Goal: Task Accomplishment & Management: Manage account settings

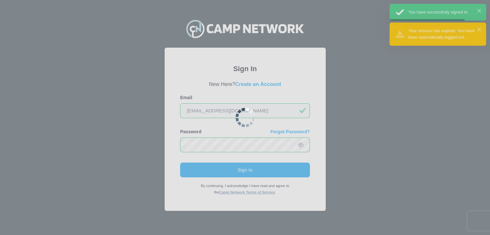
click at [239, 166] on div at bounding box center [245, 117] width 490 height 235
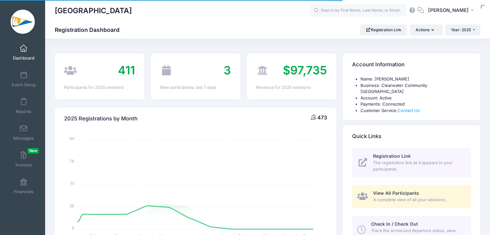
select select
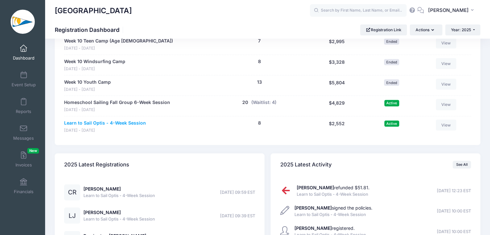
scroll to position [1304, 0]
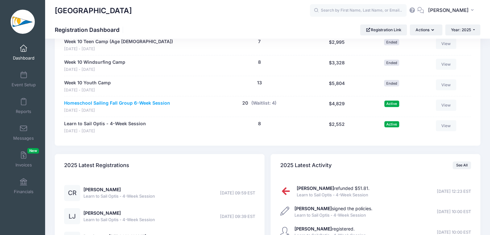
click at [135, 100] on link "Homeschool Sailing Fall Group 6-Week Session" at bounding box center [117, 103] width 106 height 7
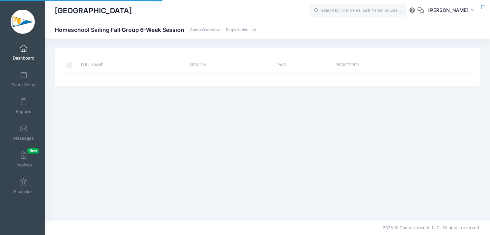
select select "10"
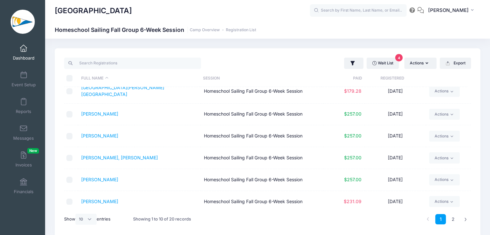
scroll to position [27, 0]
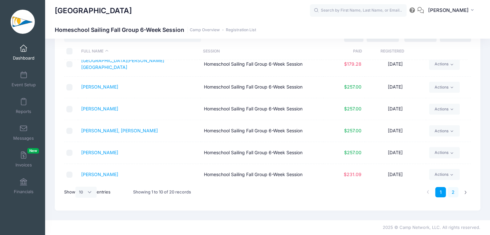
click at [455, 187] on link "2" at bounding box center [452, 192] width 11 height 11
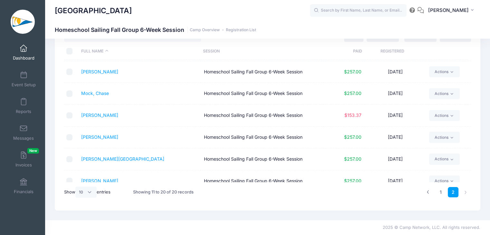
scroll to position [0, 0]
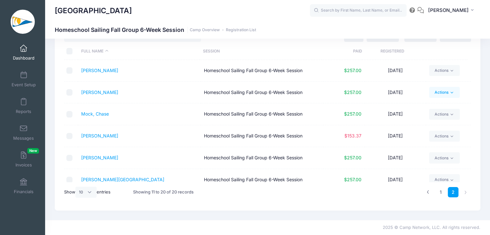
click at [451, 93] on icon at bounding box center [451, 92] width 5 height 5
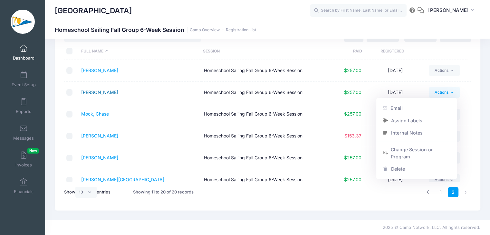
click at [103, 92] on link "Mefford, Jonah" at bounding box center [99, 91] width 37 height 5
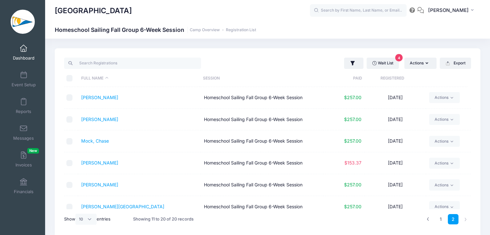
click at [24, 55] on span "Dashboard" at bounding box center [24, 57] width 22 height 5
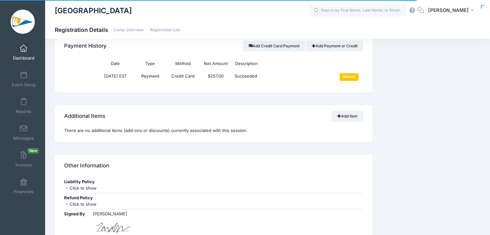
scroll to position [465, 0]
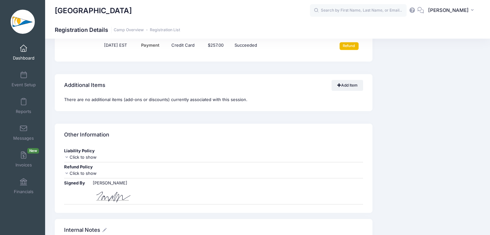
click at [355, 47] on input "Refund" at bounding box center [348, 46] width 19 height 8
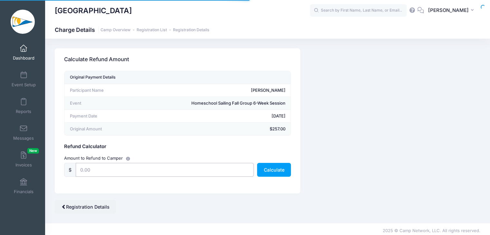
click at [200, 172] on input "text" at bounding box center [165, 170] width 178 height 14
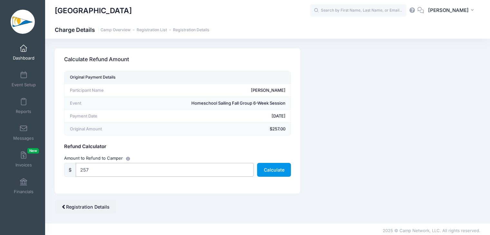
type input "257"
click at [287, 174] on button "Calculate" at bounding box center [274, 170] width 34 height 14
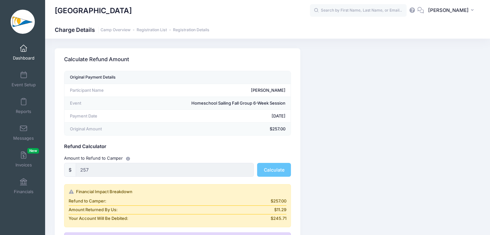
scroll to position [110, 0]
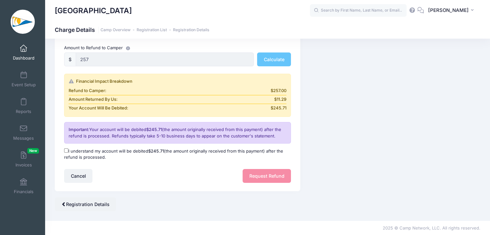
click at [77, 149] on label "I understand my account will be debited $245.71 (the amount originally received…" at bounding box center [177, 154] width 227 height 13
click at [68, 149] on input "I understand my account will be debited $245.71 (the amount originally received…" at bounding box center [66, 150] width 4 height 4
checkbox input "true"
click at [254, 174] on button "Request Refund" at bounding box center [266, 176] width 48 height 14
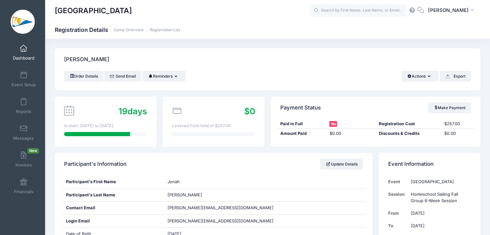
click at [24, 48] on span at bounding box center [24, 48] width 0 height 7
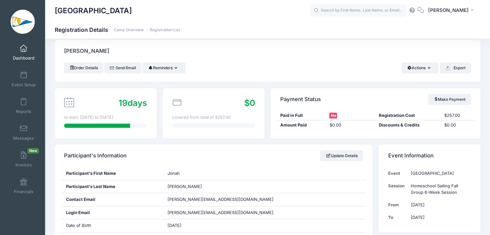
scroll to position [204, 0]
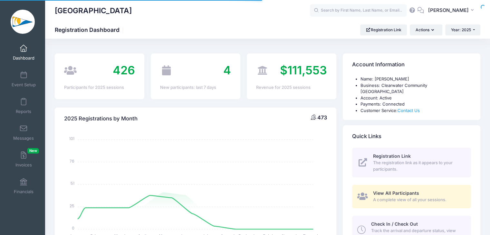
select select
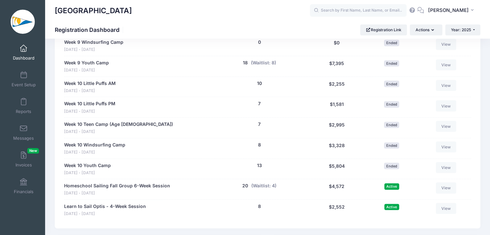
scroll to position [1222, 0]
click at [257, 182] on button "(Waitlist: 4)" at bounding box center [263, 185] width 25 height 7
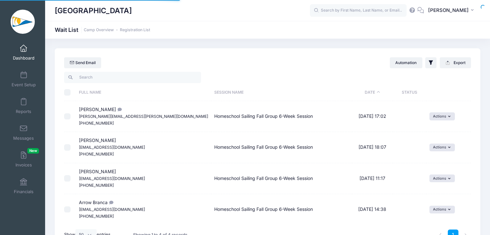
select select "50"
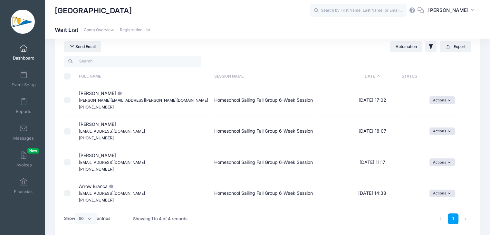
scroll to position [15, 0]
click at [433, 99] on button "Actions" at bounding box center [441, 101] width 25 height 8
click at [439, 112] on link "Invite" at bounding box center [432, 114] width 28 height 12
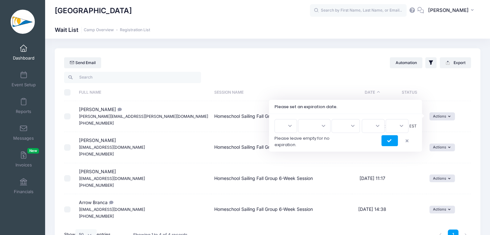
click at [289, 131] on select "1 2 3 4 5 6 7 8 9 10 11 12 13 14 15 16 17 18 19 20 21 22 23 24 25 26 27 28 29 3…" at bounding box center [285, 126] width 23 height 14
select select "30"
click at [277, 119] on select "1 2 3 4 5 6 7 8 9 10 11 12 13 14 15 16 17 18 19 20 21 22 23 24 25 26 27 28 29 3…" at bounding box center [285, 126] width 23 height 14
click at [314, 129] on select "Jan Feb Mar Apr May Jun Jul Aug Sep Oct Nov Dec" at bounding box center [314, 126] width 33 height 14
select select "7"
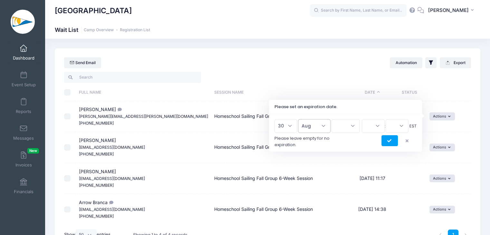
click at [301, 119] on select "Jan Feb Mar Apr May Jun Jul Aug Sep Oct Nov Dec" at bounding box center [314, 126] width 33 height 14
click at [339, 127] on select "2026 2025" at bounding box center [345, 126] width 28 height 14
select select "2025"
click at [331, 119] on select "2026 2025" at bounding box center [345, 126] width 28 height 14
click at [373, 120] on select "00 01 02 03 04 05 06 07 08 09 10 11 12 13 14 15 16 17 18 19 20 21 22 23" at bounding box center [373, 126] width 23 height 14
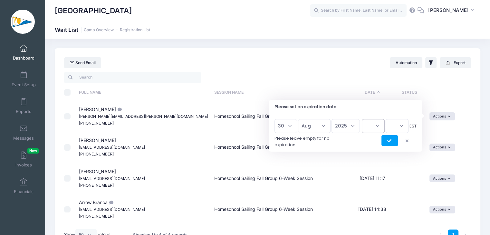
select select "12"
click at [362, 119] on select "00 01 02 03 04 05 06 07 08 09 10 11 12 13 14 15 16 17 18 19 20 21 22 23" at bounding box center [373, 126] width 23 height 14
click at [394, 131] on select "00 15 30 45" at bounding box center [396, 126] width 23 height 14
select select "0"
click at [385, 119] on select "00 15 30 45" at bounding box center [396, 126] width 23 height 14
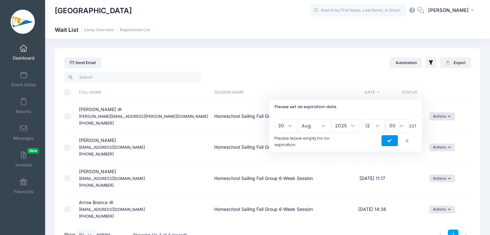
click at [390, 141] on icon "submit" at bounding box center [389, 141] width 5 height 0
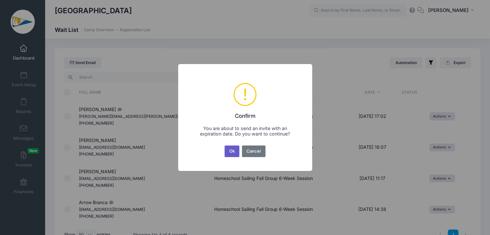
click at [232, 150] on button "Ok" at bounding box center [231, 152] width 15 height 12
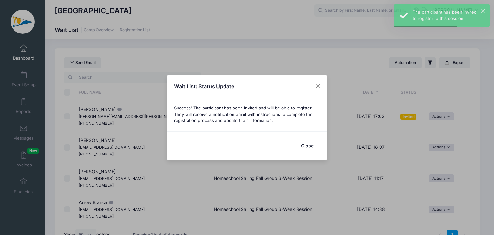
click at [308, 147] on button "Close" at bounding box center [308, 146] width 26 height 14
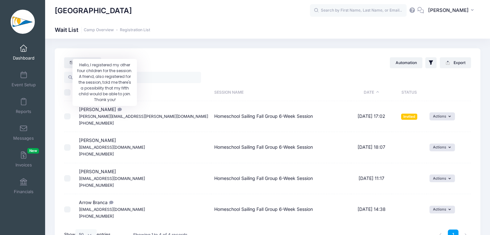
click at [116, 110] on icon "Hello,\aI registered my other four children for the session. A friend, also reg…" at bounding box center [118, 110] width 5 height 4
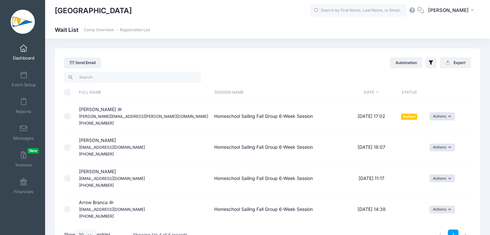
click at [119, 115] on small "shannon.glonek@gmail.com" at bounding box center [143, 116] width 129 height 5
click at [155, 189] on td "Benjamin Borrego rjisambb@yahoo.com (727) 871-1901" at bounding box center [144, 178] width 136 height 31
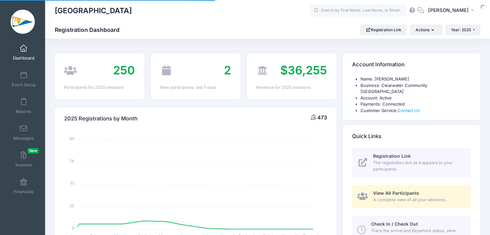
select select
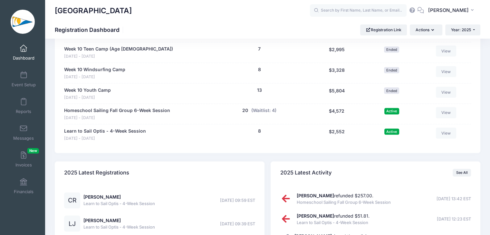
scroll to position [1297, 0]
click at [134, 107] on link "Homeschool Sailing Fall Group 6-Week Session" at bounding box center [117, 110] width 106 height 7
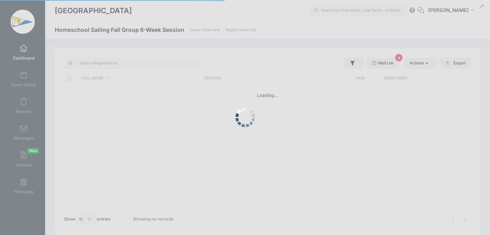
select select "10"
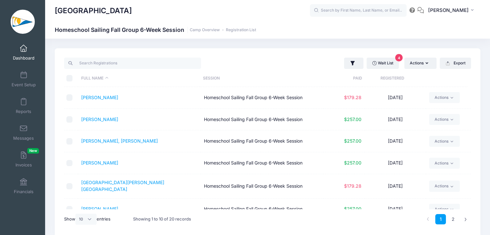
click at [217, 62] on div at bounding box center [164, 63] width 206 height 13
